Goal: Task Accomplishment & Management: Use online tool/utility

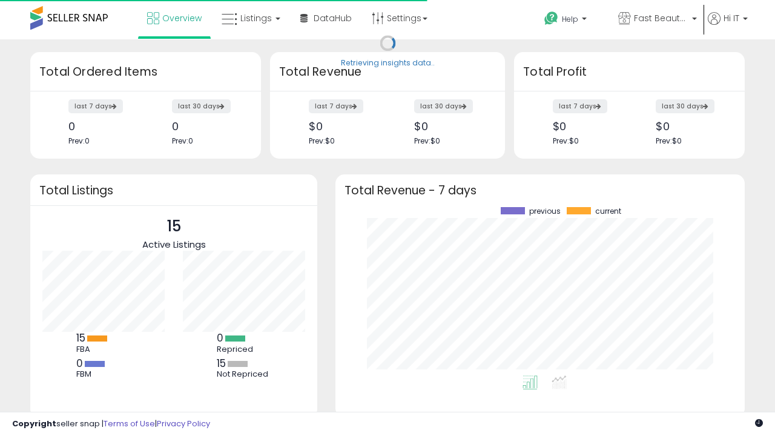
scroll to position [168, 385]
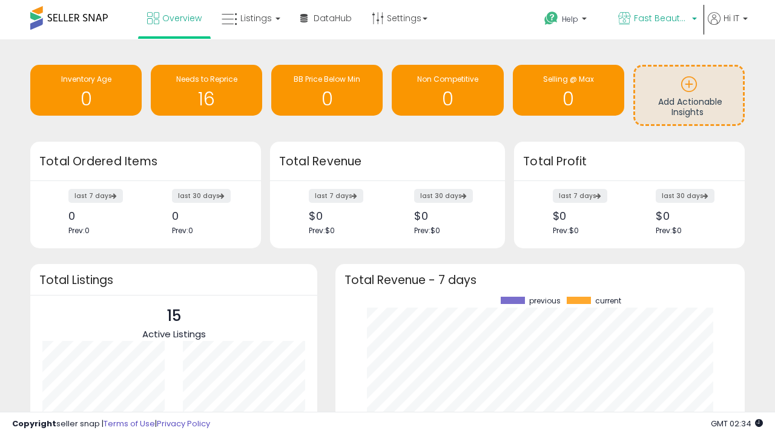
click at [656, 19] on span "Fast Beauty ([GEOGRAPHIC_DATA])" at bounding box center [661, 18] width 54 height 12
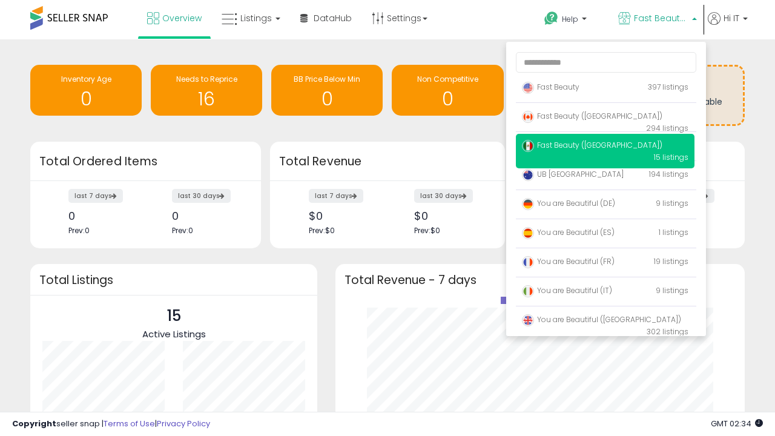
click at [605, 292] on span "You are Beautiful (IT)" at bounding box center [567, 290] width 90 height 10
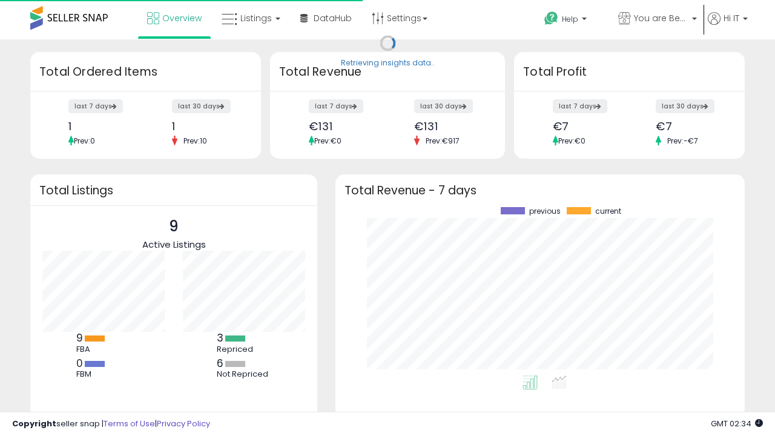
scroll to position [168, 385]
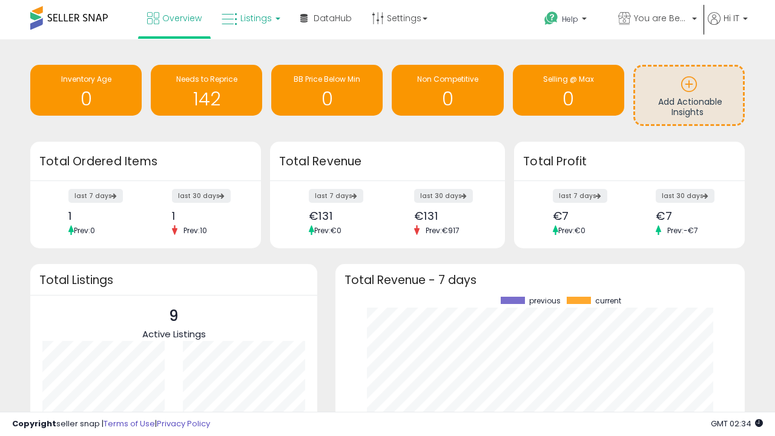
click at [249, 18] on span "Listings" at bounding box center [255, 18] width 31 height 12
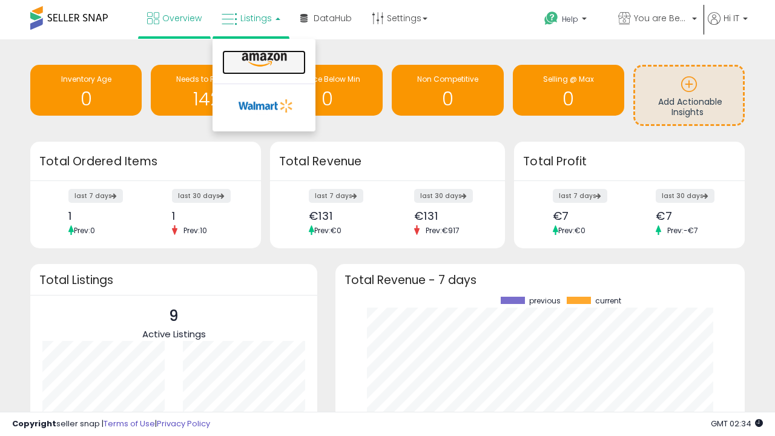
click at [263, 60] on icon at bounding box center [264, 60] width 53 height 16
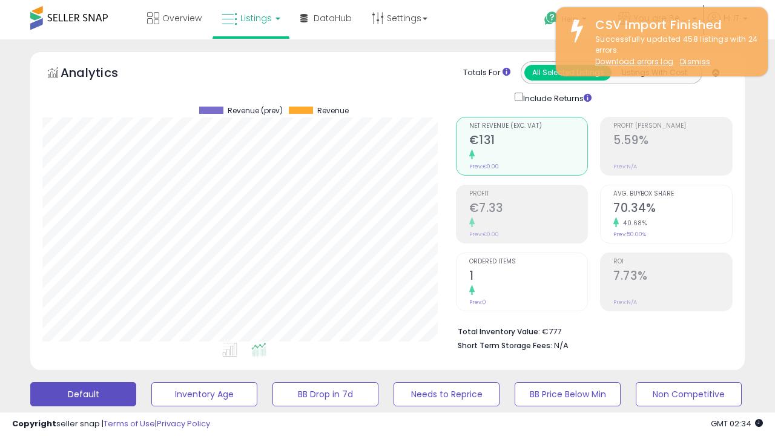
scroll to position [248, 413]
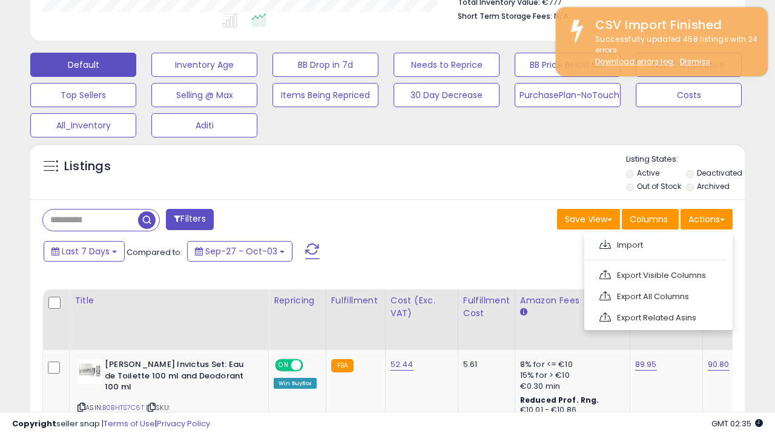
click at [605, 243] on span at bounding box center [604, 244] width 11 height 9
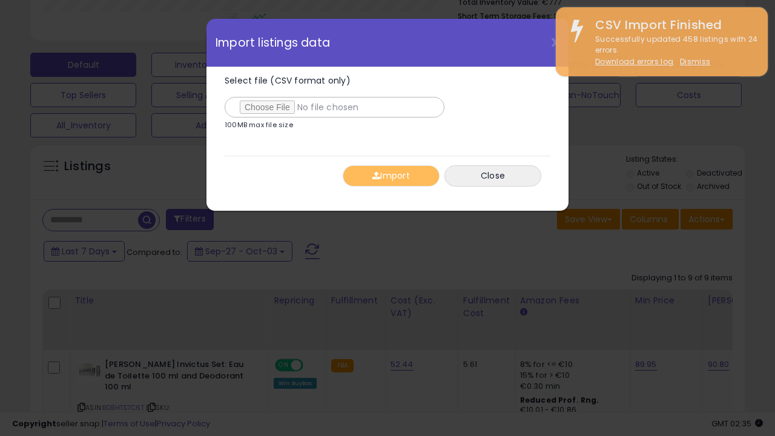
type input "**********"
click at [390, 176] on button "Import" at bounding box center [391, 175] width 97 height 21
